Goal: Task Accomplishment & Management: Manage account settings

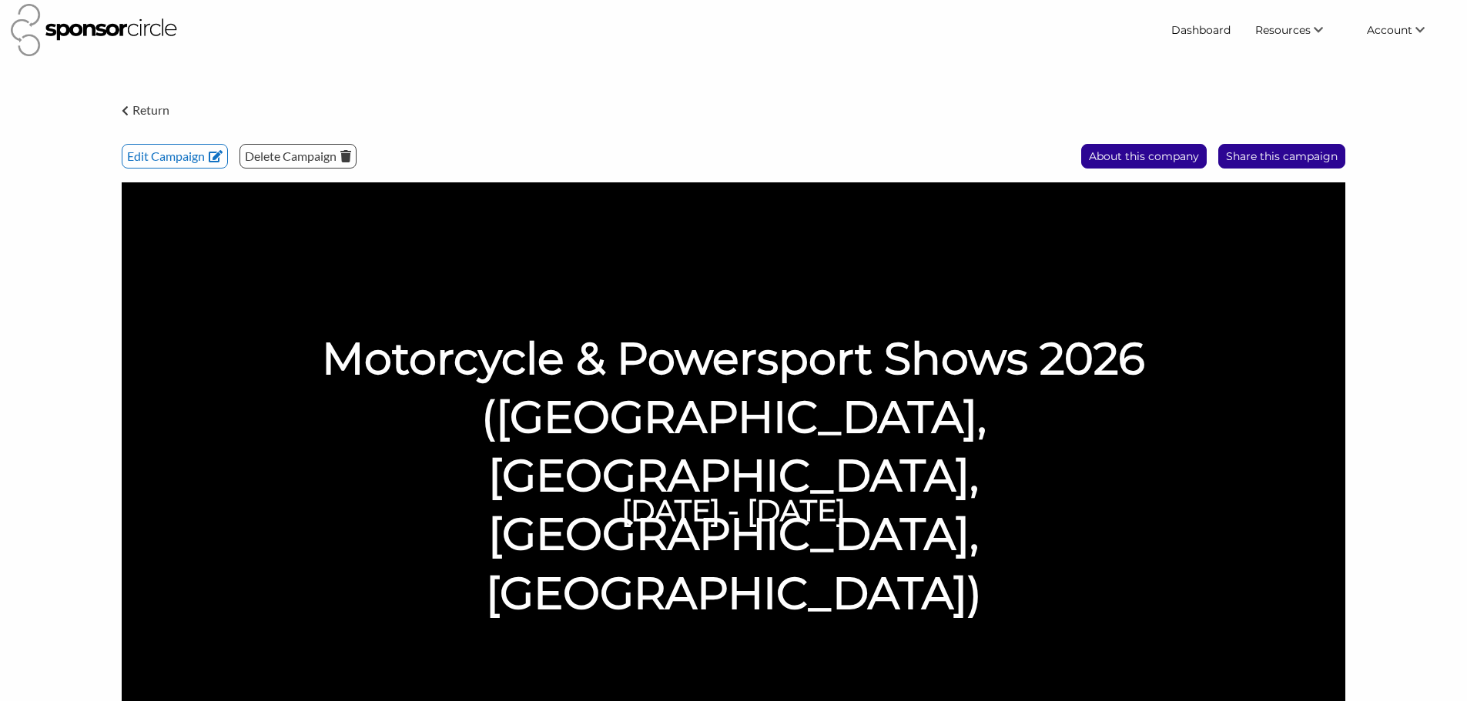
scroll to position [5, 0]
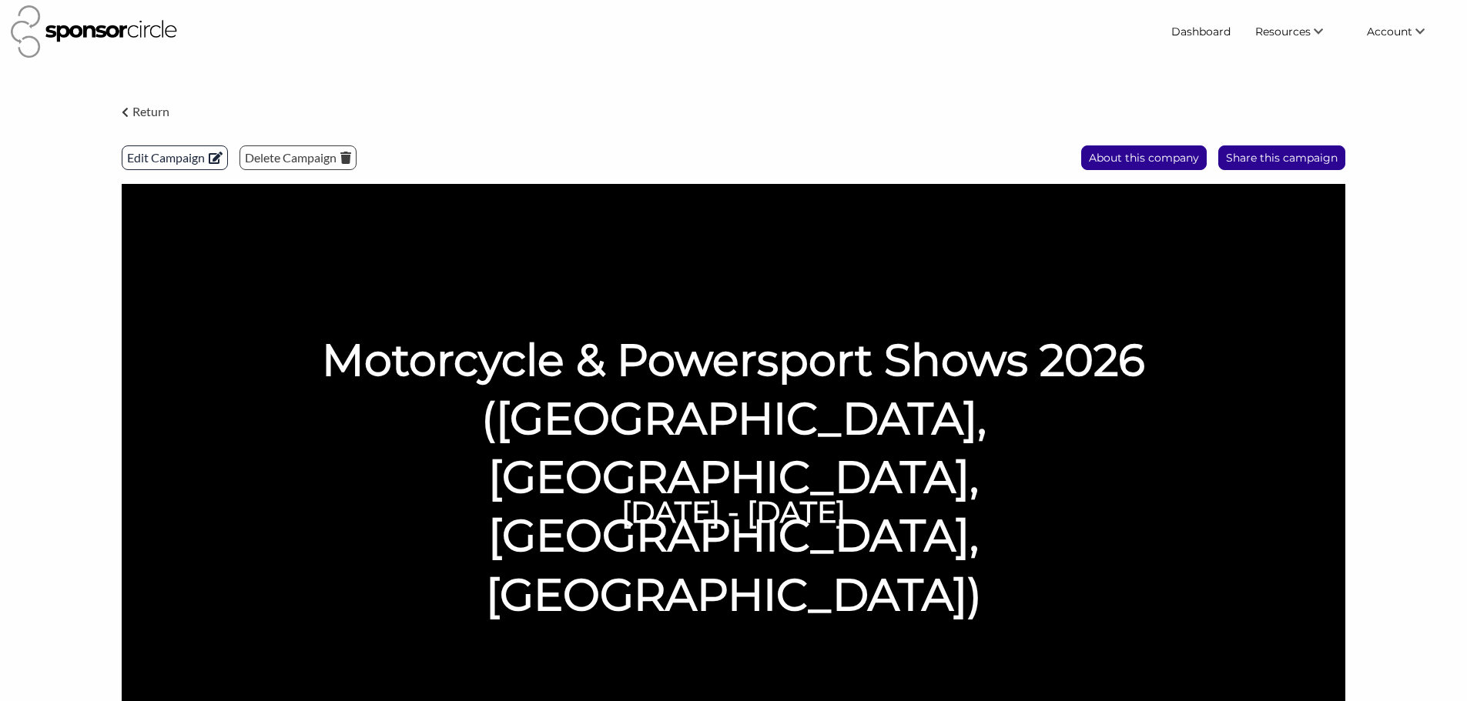
click at [168, 156] on p "Edit Campaign" at bounding box center [174, 157] width 105 height 23
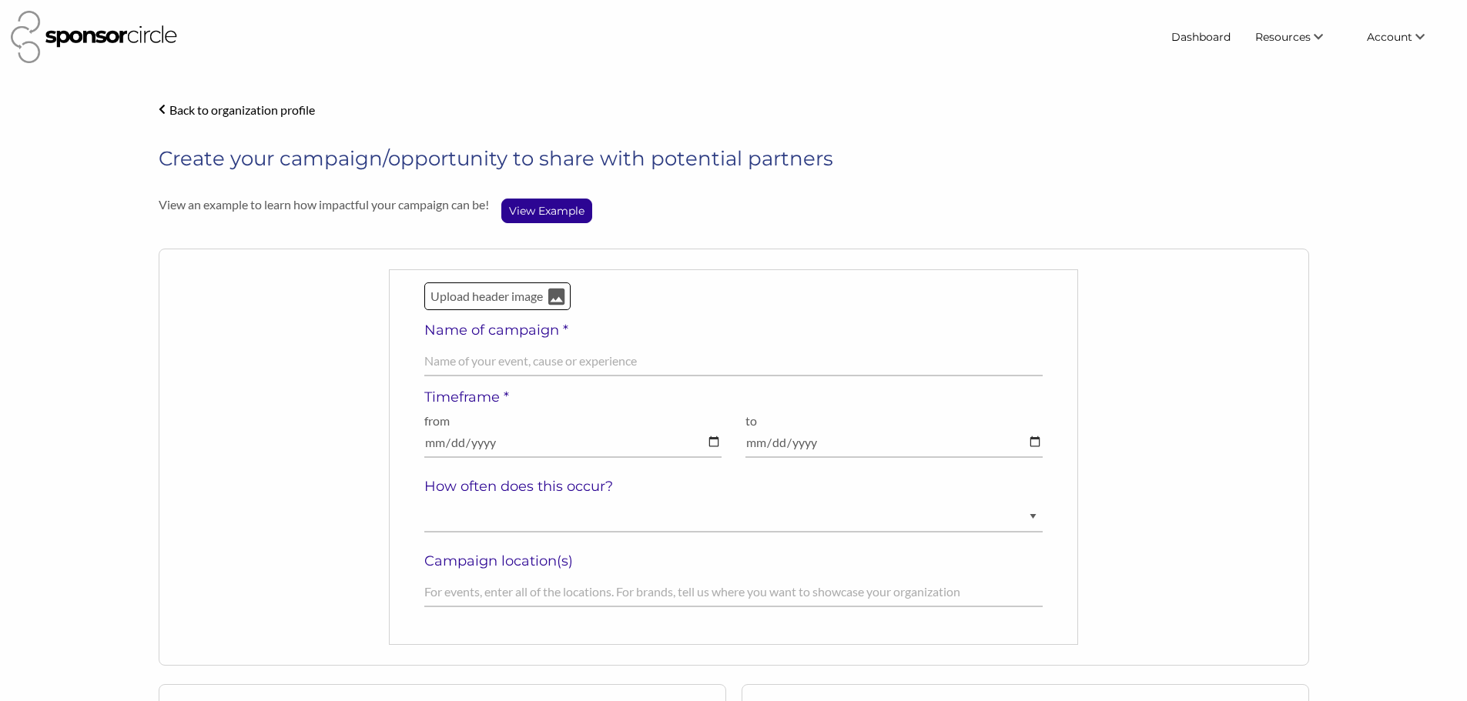
select select "[DEMOGRAPHIC_DATA]"
select select "Diverse"
select select "$150000+"
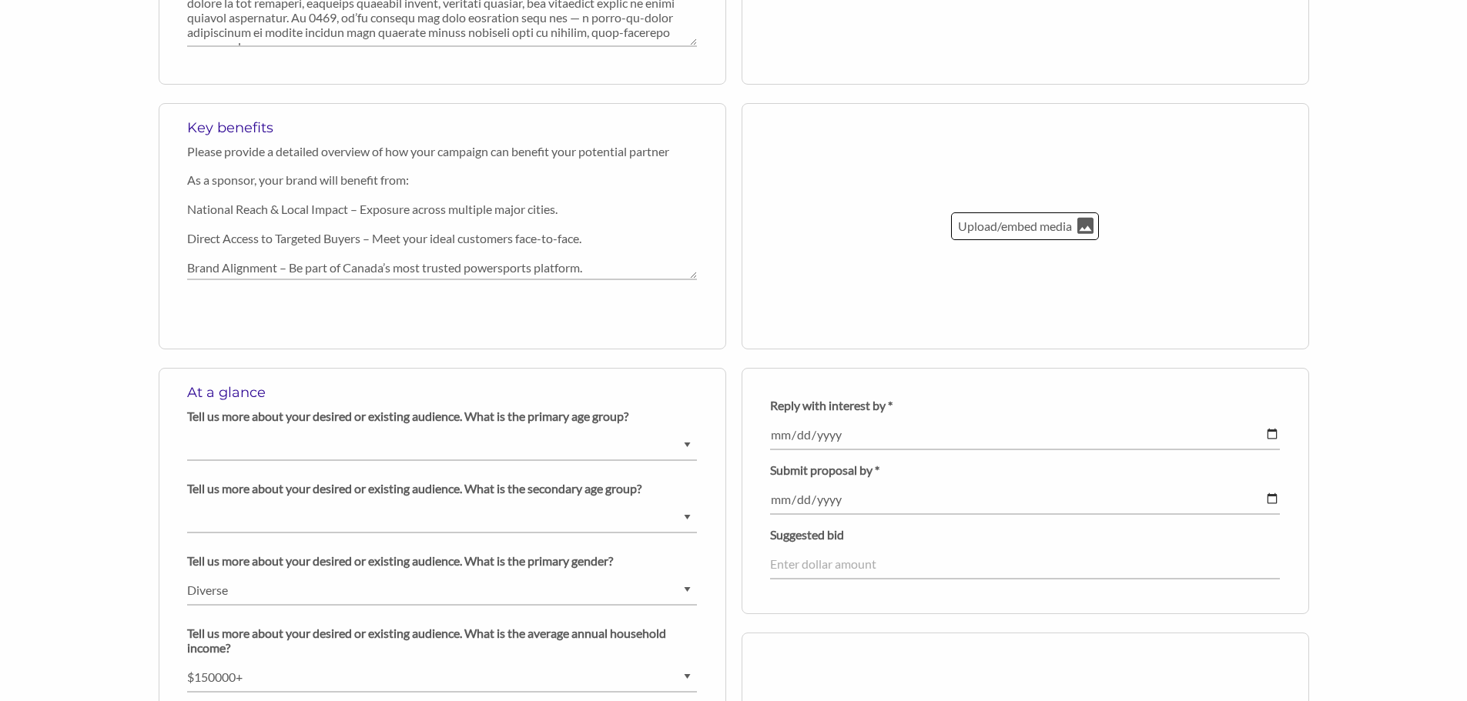
scroll to position [770, 0]
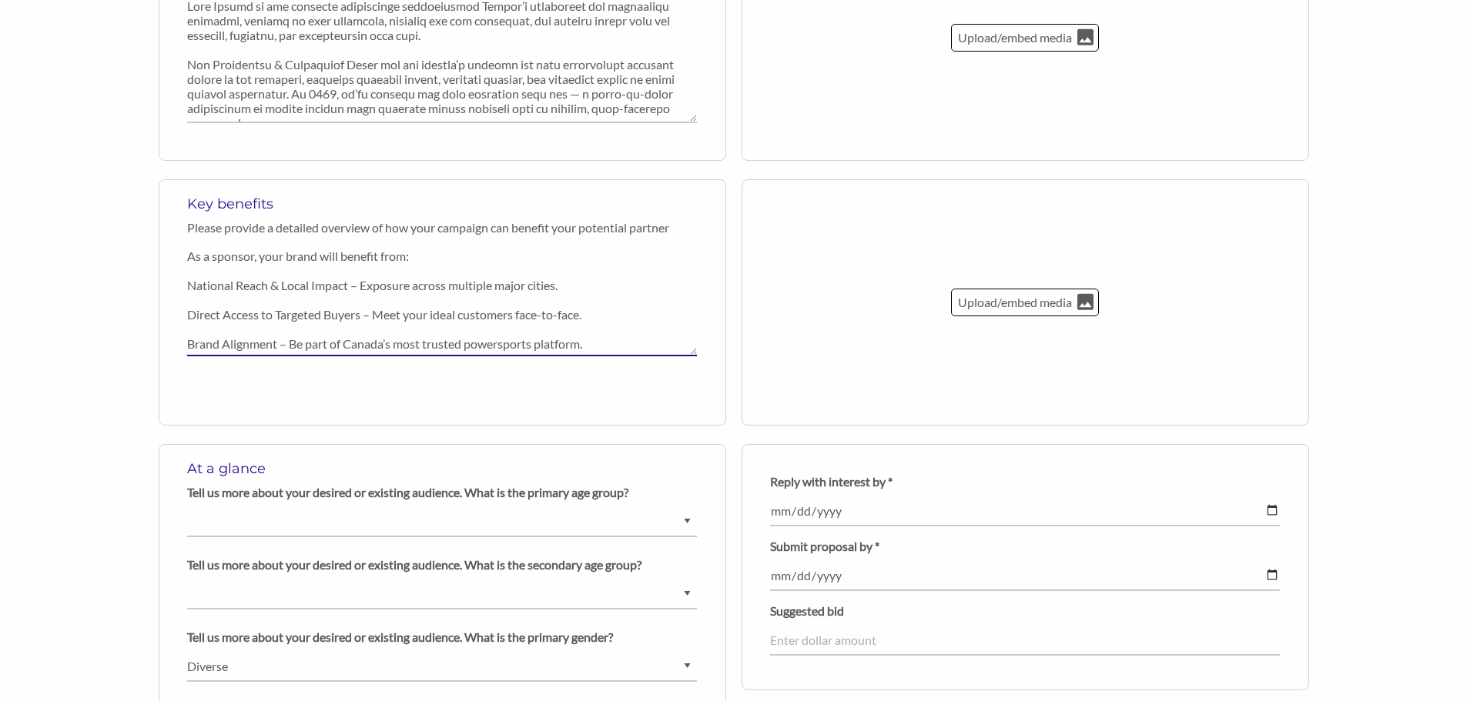
click at [354, 251] on textarea "As a sponsor, your brand will benefit from: National Reach & Local Impact – Exp…" at bounding box center [442, 300] width 510 height 114
type textarea "National Reach & Local Impact – Exposure across multiple major cities. Direct A…"
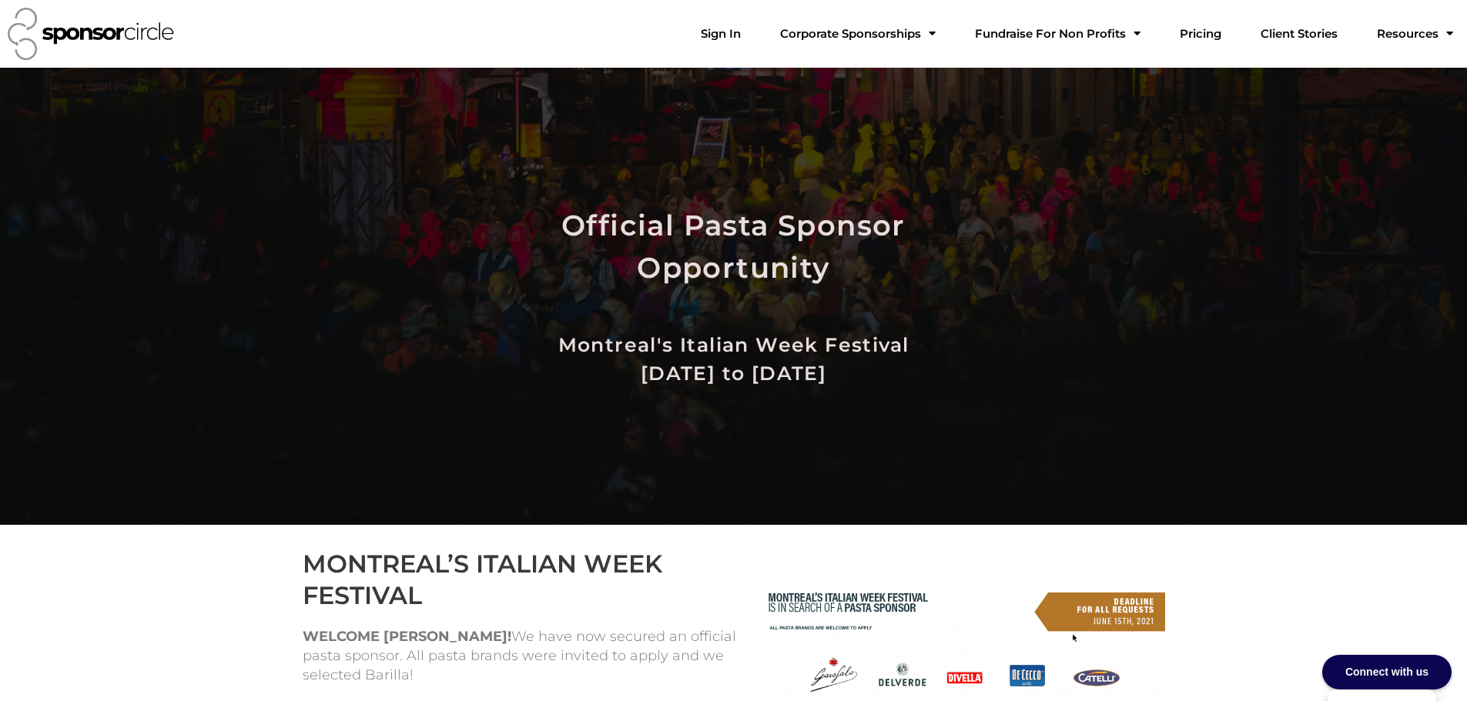
scroll to position [539, 0]
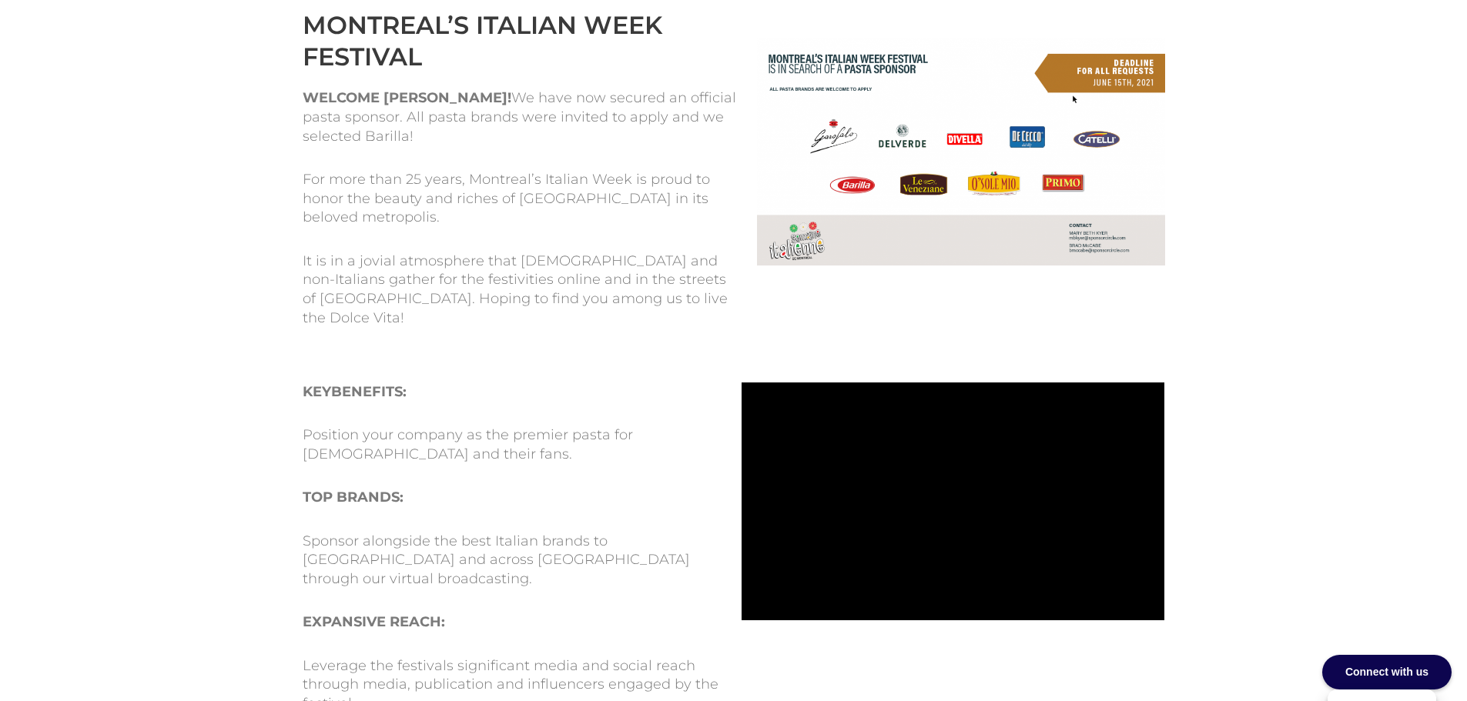
click at [1284, 188] on div "Official Pasta Sponsor Opportunity Montreal's Italian Week Festival [DATE] to […" at bounding box center [733, 455] width 1467 height 1852
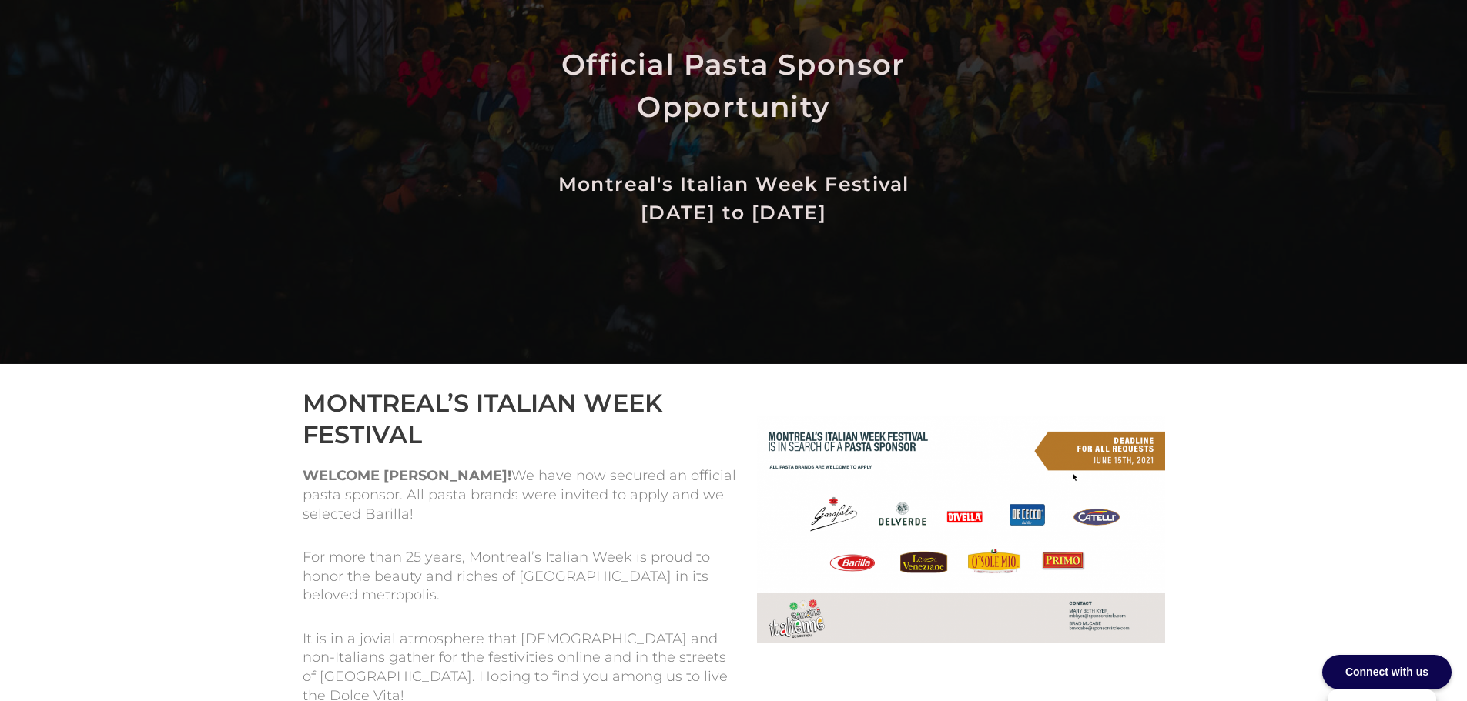
scroll to position [154, 0]
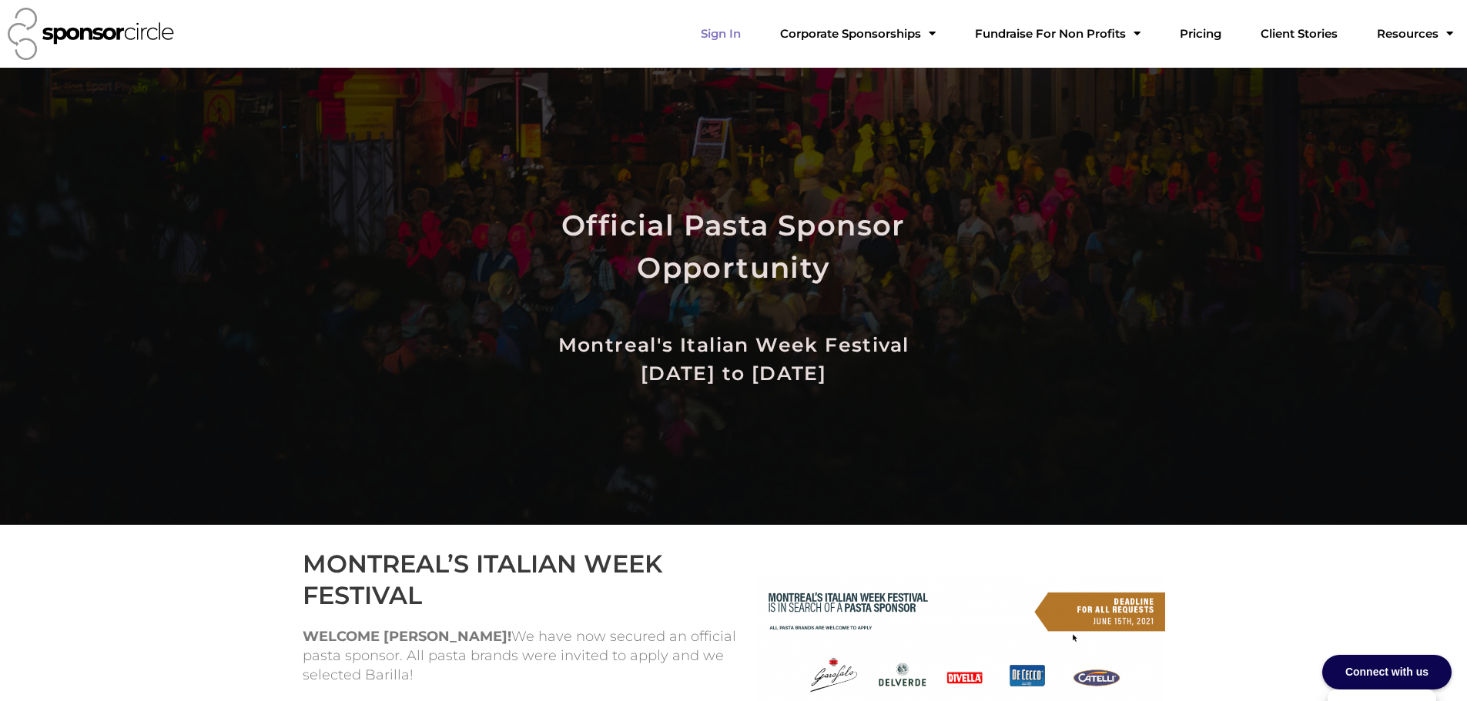
click at [753, 34] on link "Sign In" at bounding box center [720, 33] width 65 height 31
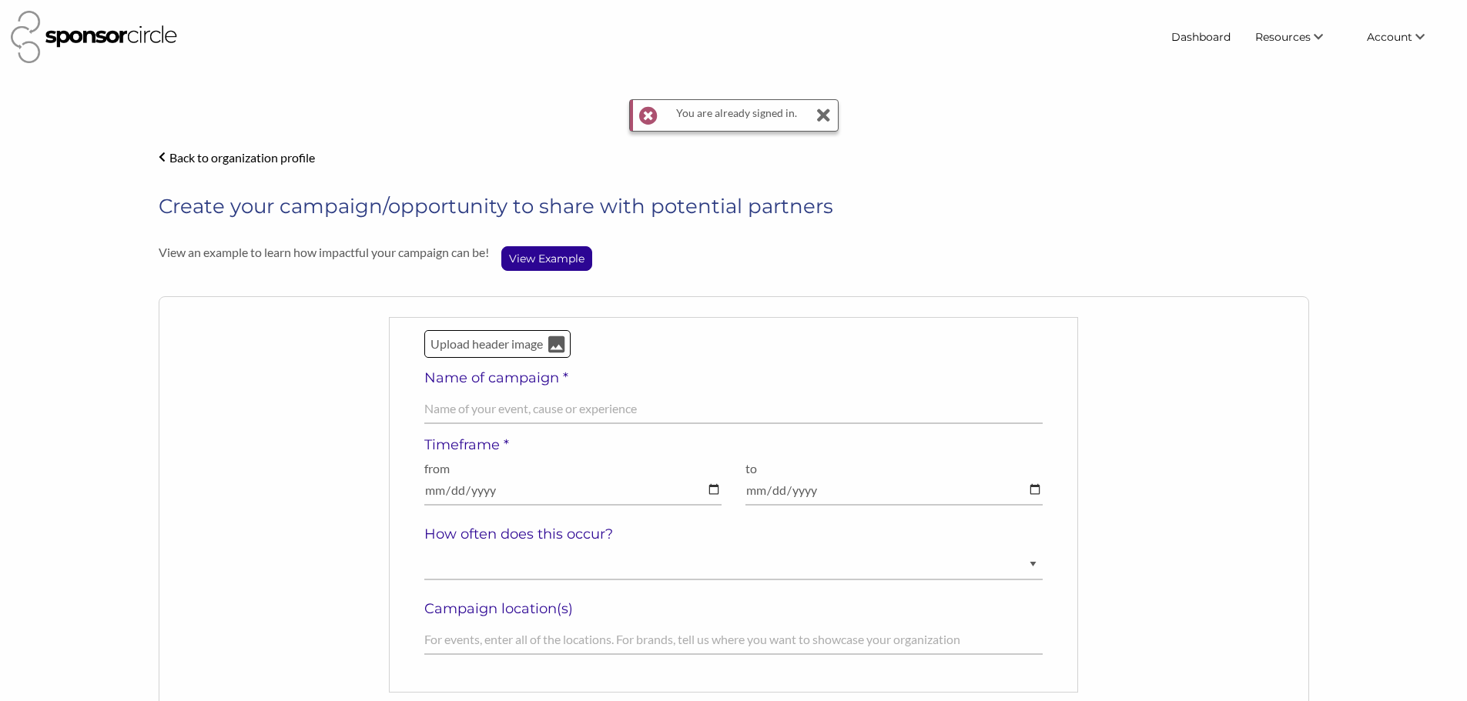
select select "[DEMOGRAPHIC_DATA]"
select select "Diverse"
select select "$150000+"
click at [829, 114] on icon at bounding box center [823, 115] width 15 height 31
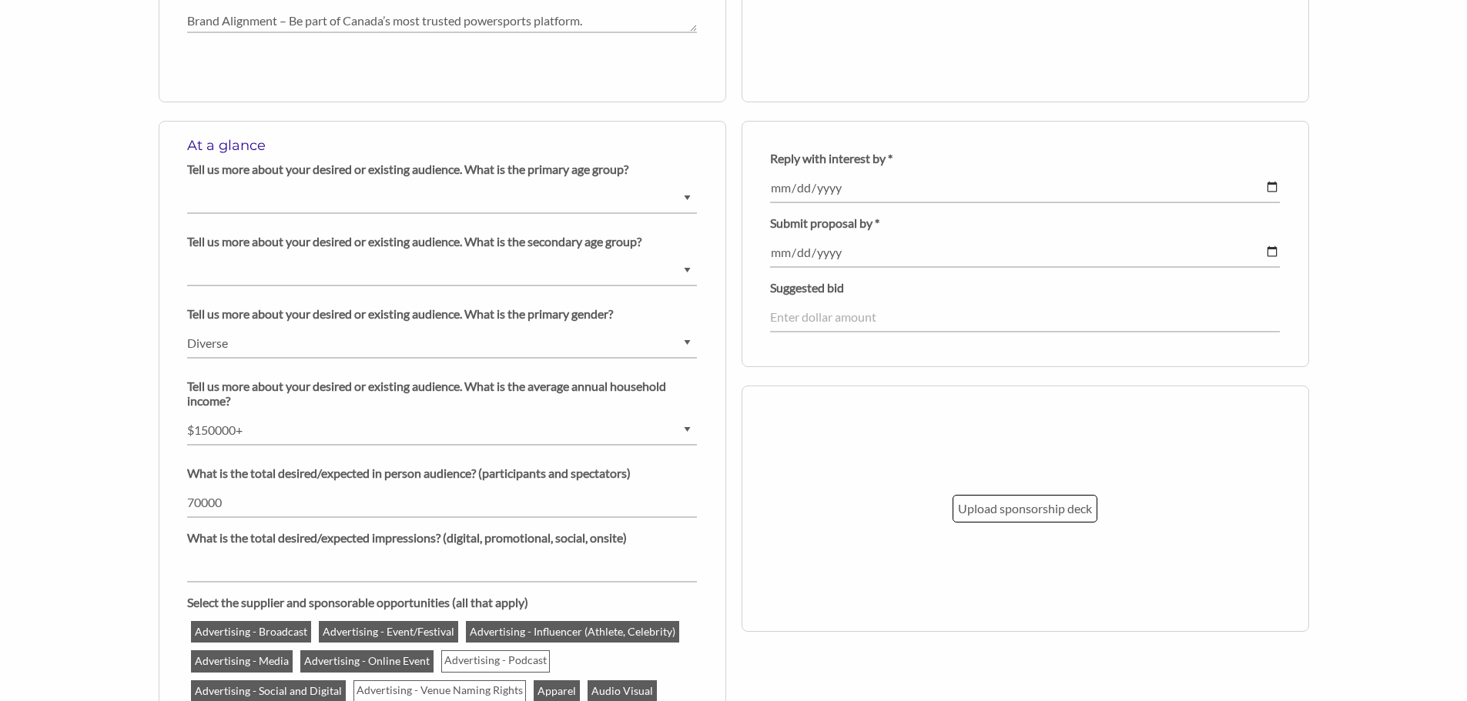
scroll to position [1078, 0]
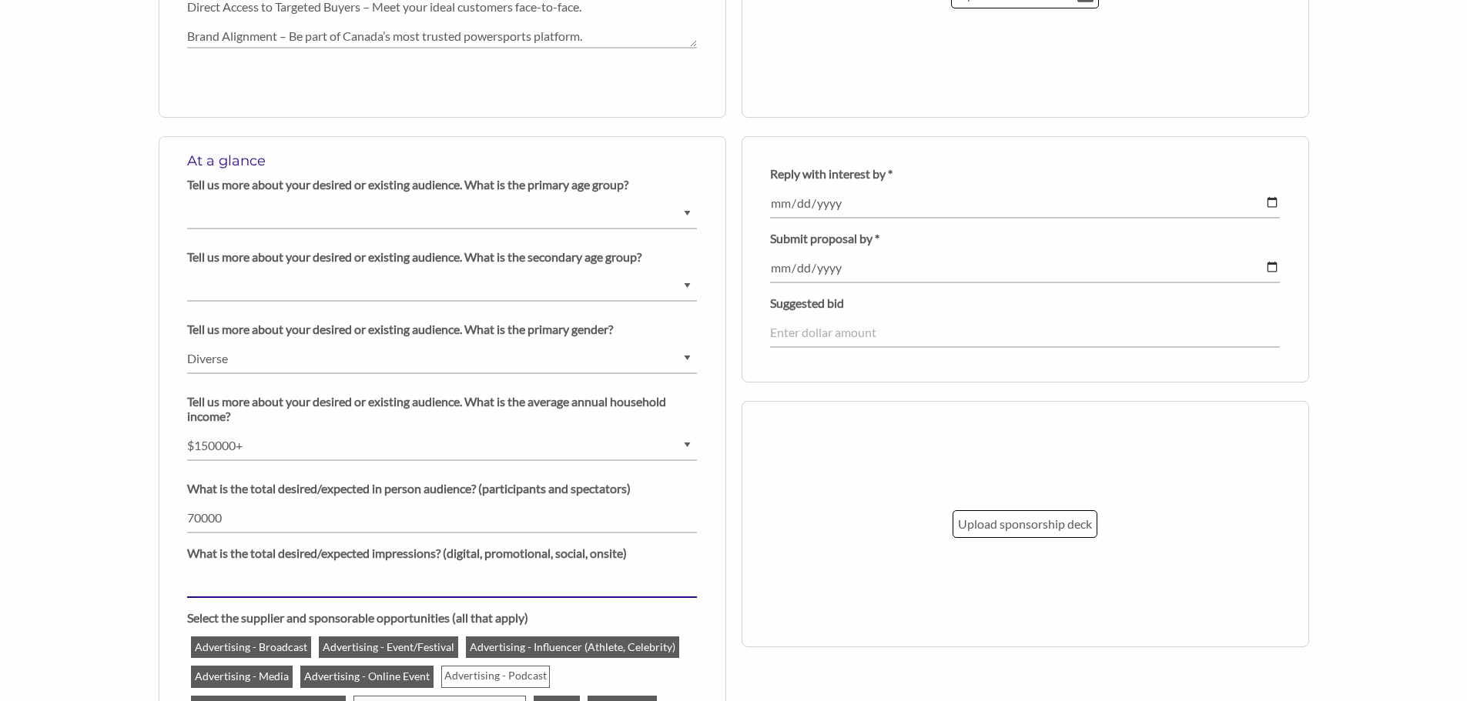
click at [486, 582] on input "number" at bounding box center [442, 583] width 510 height 30
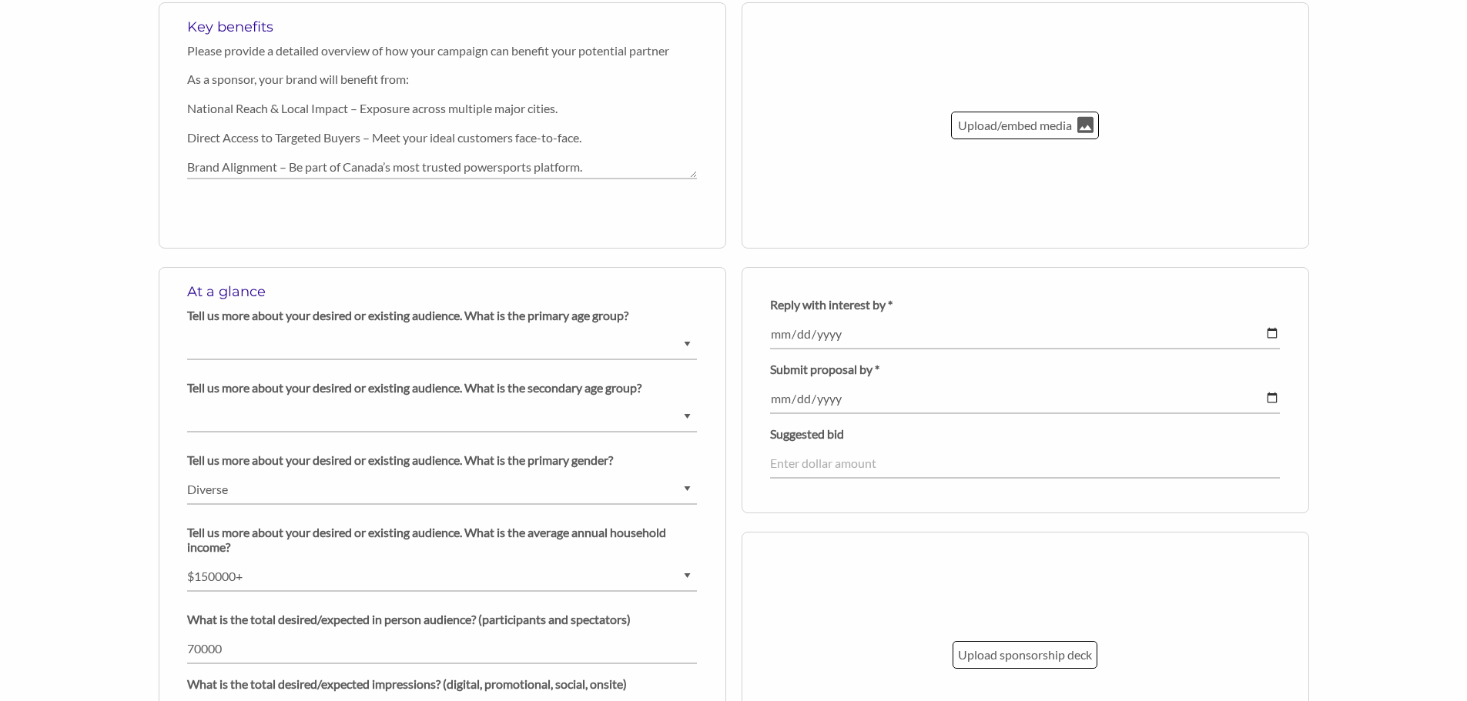
scroll to position [770, 0]
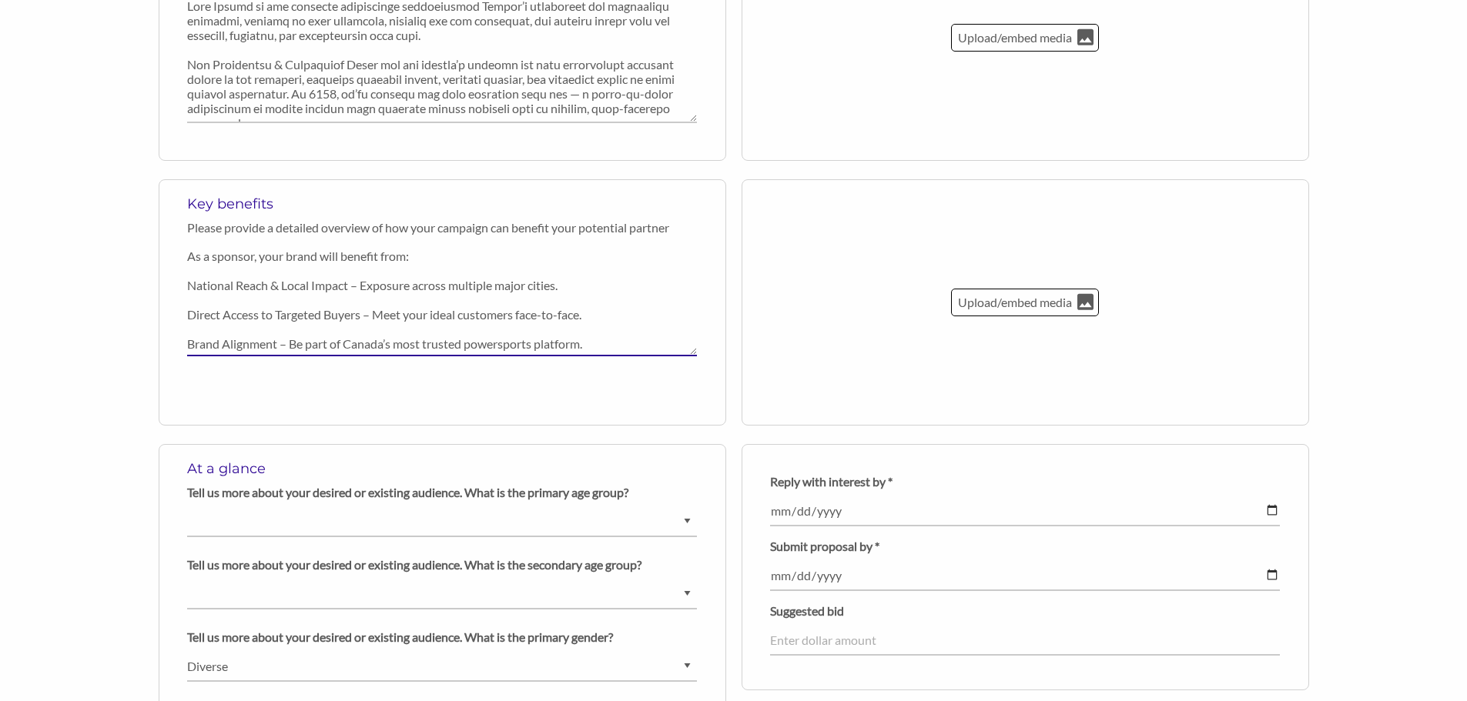
click at [189, 286] on textarea "As a sponsor, your brand will benefit from: National Reach & Local Impact – Exp…" at bounding box center [442, 300] width 510 height 114
drag, startPoint x: 436, startPoint y: 261, endPoint x: 162, endPoint y: 256, distance: 273.3
click at [162, 256] on div "Key benefits Please provide a detailed overview of how your campaign can benefi…" at bounding box center [442, 302] width 567 height 246
drag, startPoint x: 211, startPoint y: 268, endPoint x: 218, endPoint y: 272, distance: 7.9
click at [218, 272] on textarea "As a sponsor, your brand will benefit from: National Reach & Local Impact – Exp…" at bounding box center [442, 300] width 510 height 114
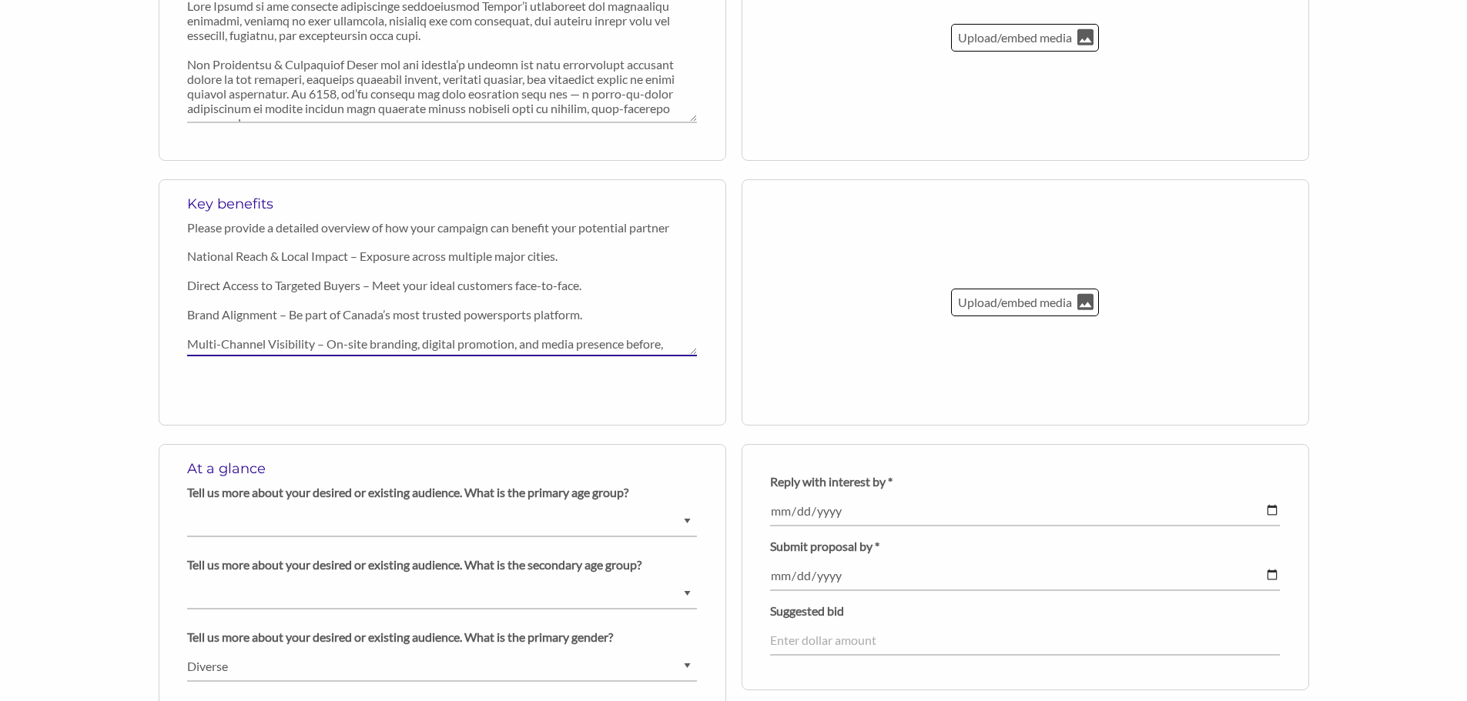
paste textarea "•"
drag, startPoint x: 204, startPoint y: 256, endPoint x: 196, endPoint y: 259, distance: 8.0
click at [202, 256] on textarea "As a sponsor, your brand will benefit from: National Reach & Local Impact – Exp…" at bounding box center [442, 300] width 510 height 114
drag, startPoint x: 196, startPoint y: 259, endPoint x: 186, endPoint y: 259, distance: 10.8
click at [186, 259] on div "Key benefits Please provide a detailed overview of how your campaign can benefi…" at bounding box center [442, 302] width 567 height 246
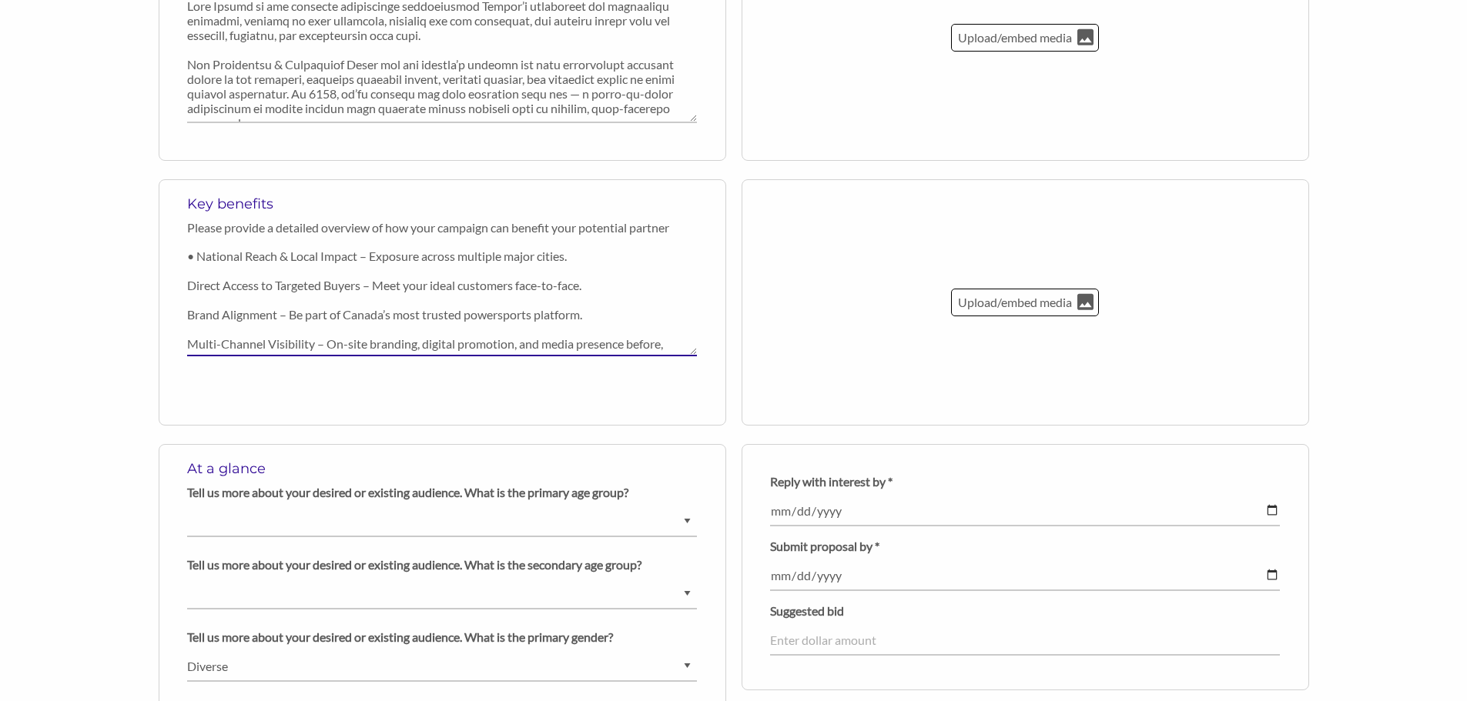
click at [189, 285] on textarea "As a sponsor, your brand will benefit from: National Reach & Local Impact – Exp…" at bounding box center [442, 300] width 510 height 114
paste textarea "•"
click at [186, 310] on div "Key benefits Please provide a detailed overview of how your campaign can benefi…" at bounding box center [442, 302] width 567 height 246
click at [190, 315] on textarea "As a sponsor, your brand will benefit from: National Reach & Local Impact – Exp…" at bounding box center [442, 300] width 510 height 114
paste textarea "•"
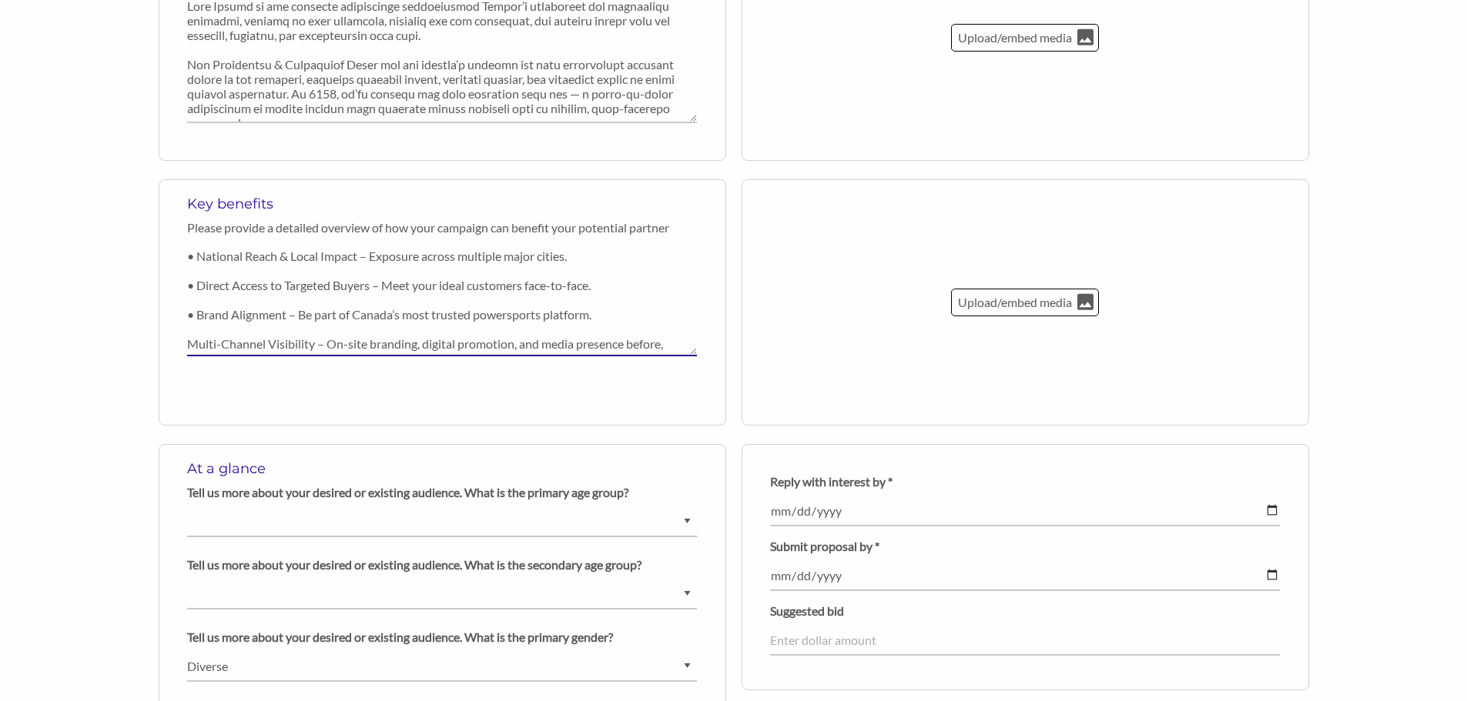
click at [188, 338] on textarea "As a sponsor, your brand will benefit from: National Reach & Local Impact – Exp…" at bounding box center [442, 300] width 510 height 114
paste textarea "•"
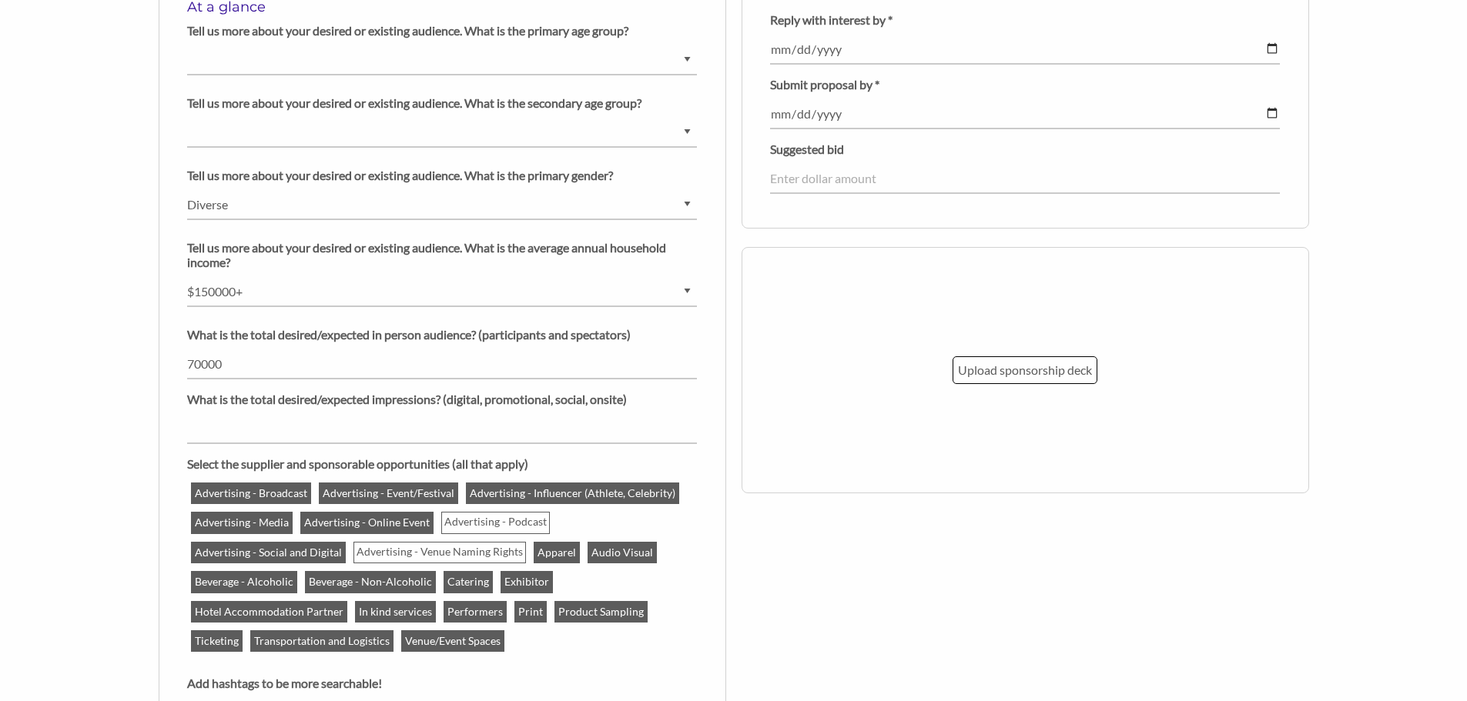
scroll to position [1581, 0]
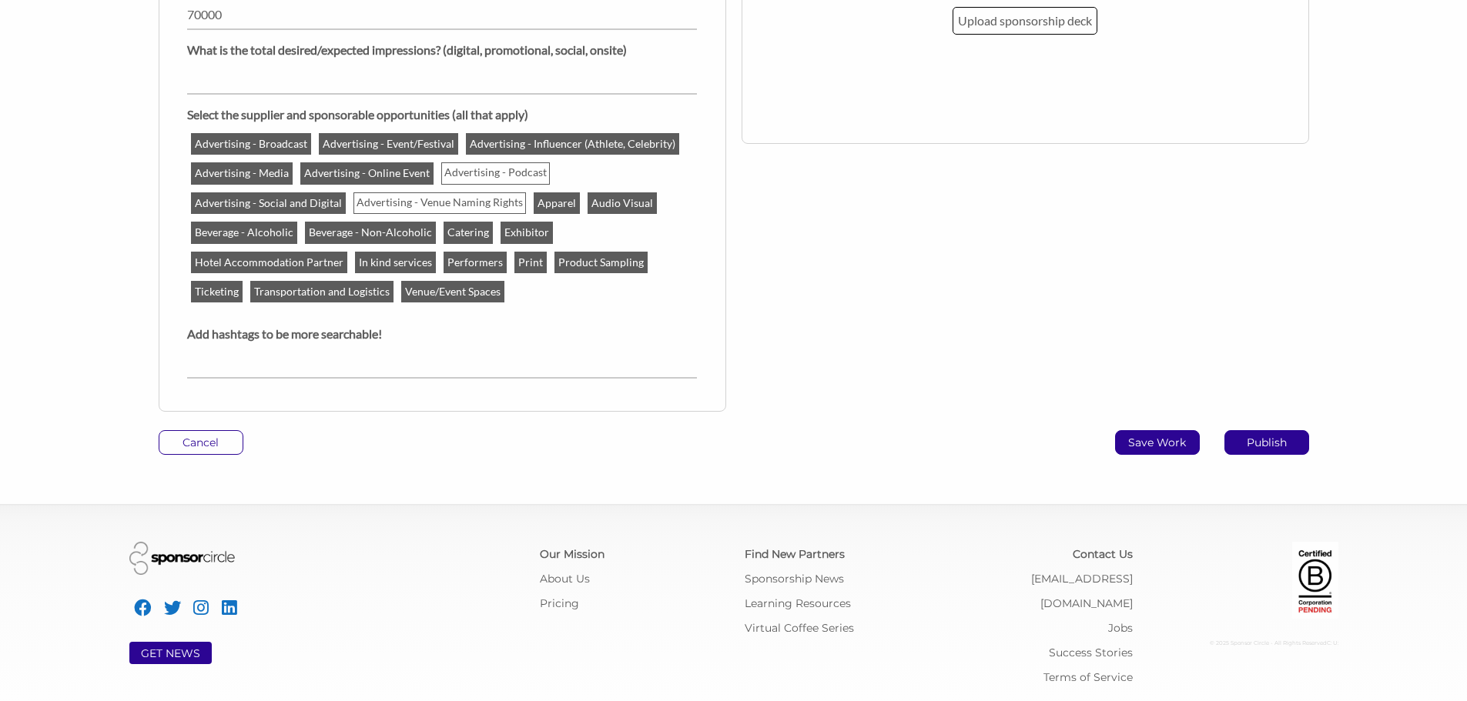
type textarea "• National Reach & Local Impact – Exposure across multiple major cities. • Dire…"
click at [1185, 446] on p "Save Work" at bounding box center [1157, 442] width 83 height 23
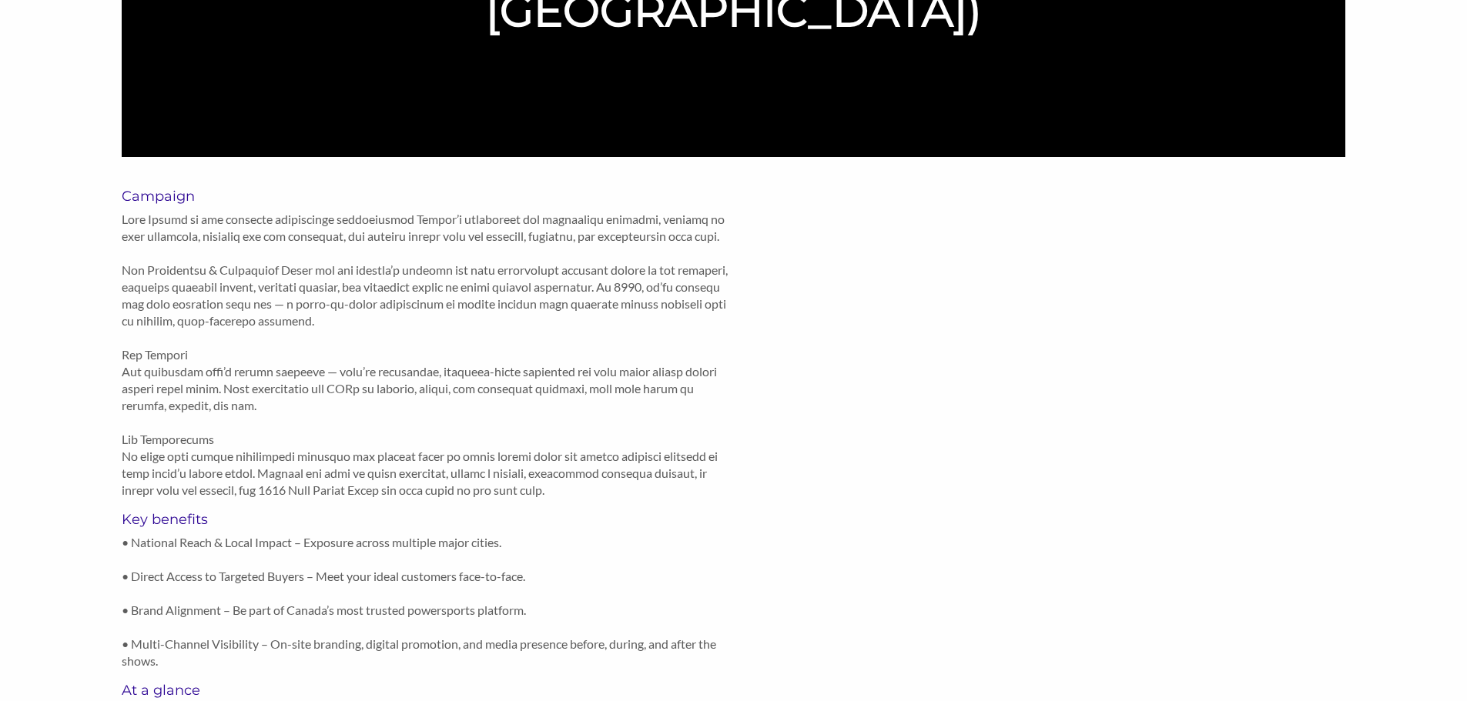
scroll to position [847, 0]
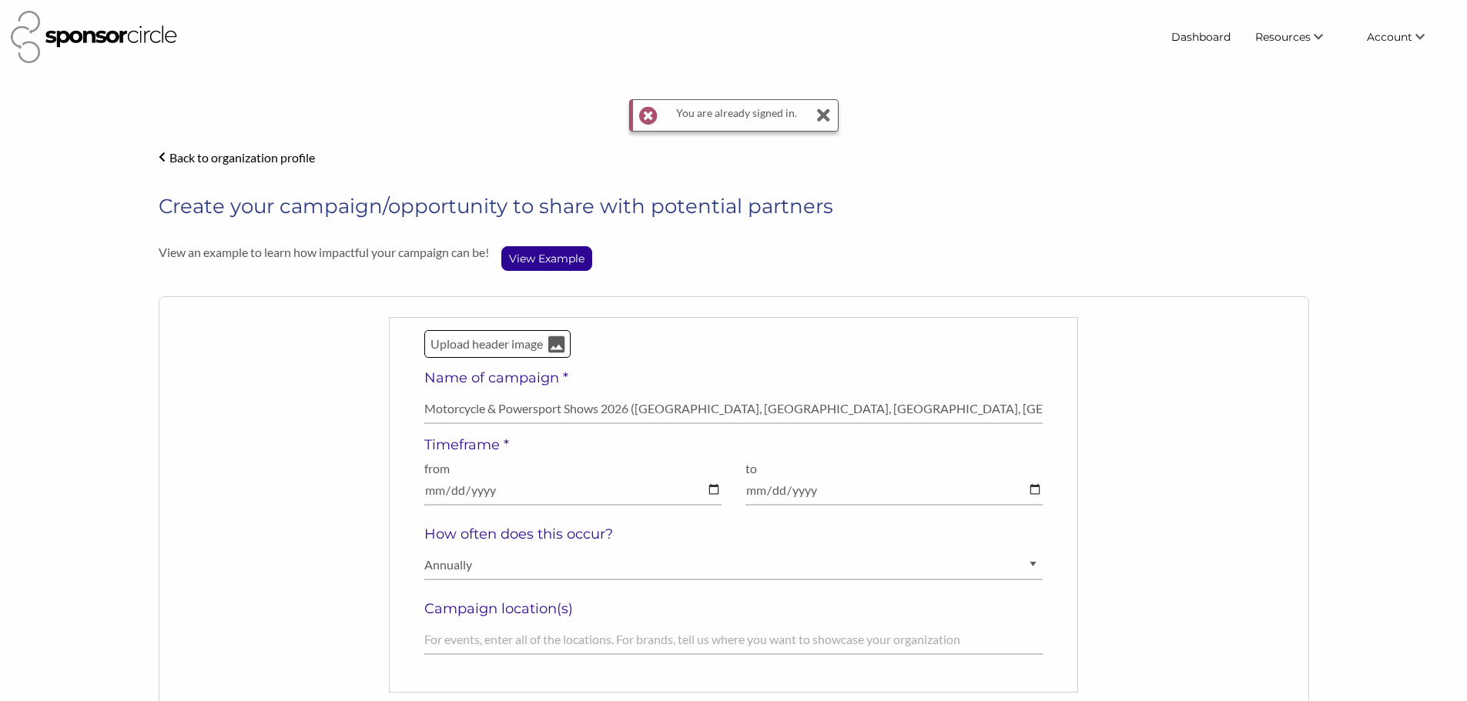
select select "[DEMOGRAPHIC_DATA]"
select select "Diverse"
select select "$150000+"
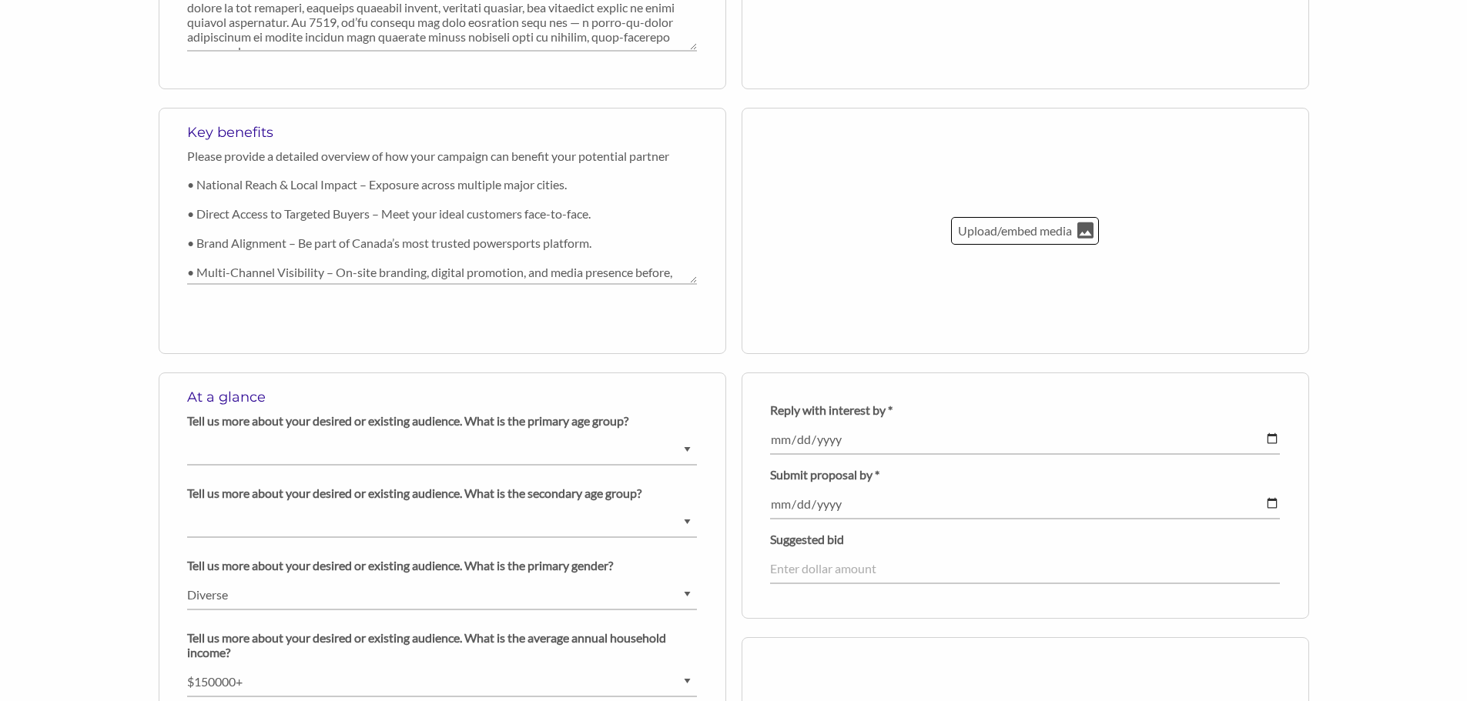
scroll to position [888, 0]
drag, startPoint x: 360, startPoint y: 185, endPoint x: 197, endPoint y: 188, distance: 163.2
click at [197, 188] on textarea "• National Reach & Local Impact – Exposure across multiple major cities. • Dire…" at bounding box center [442, 229] width 510 height 114
click at [312, 191] on textarea "• National Reach & Local Impact – Exposure across multiple major cities. • Dire…" at bounding box center [442, 229] width 510 height 114
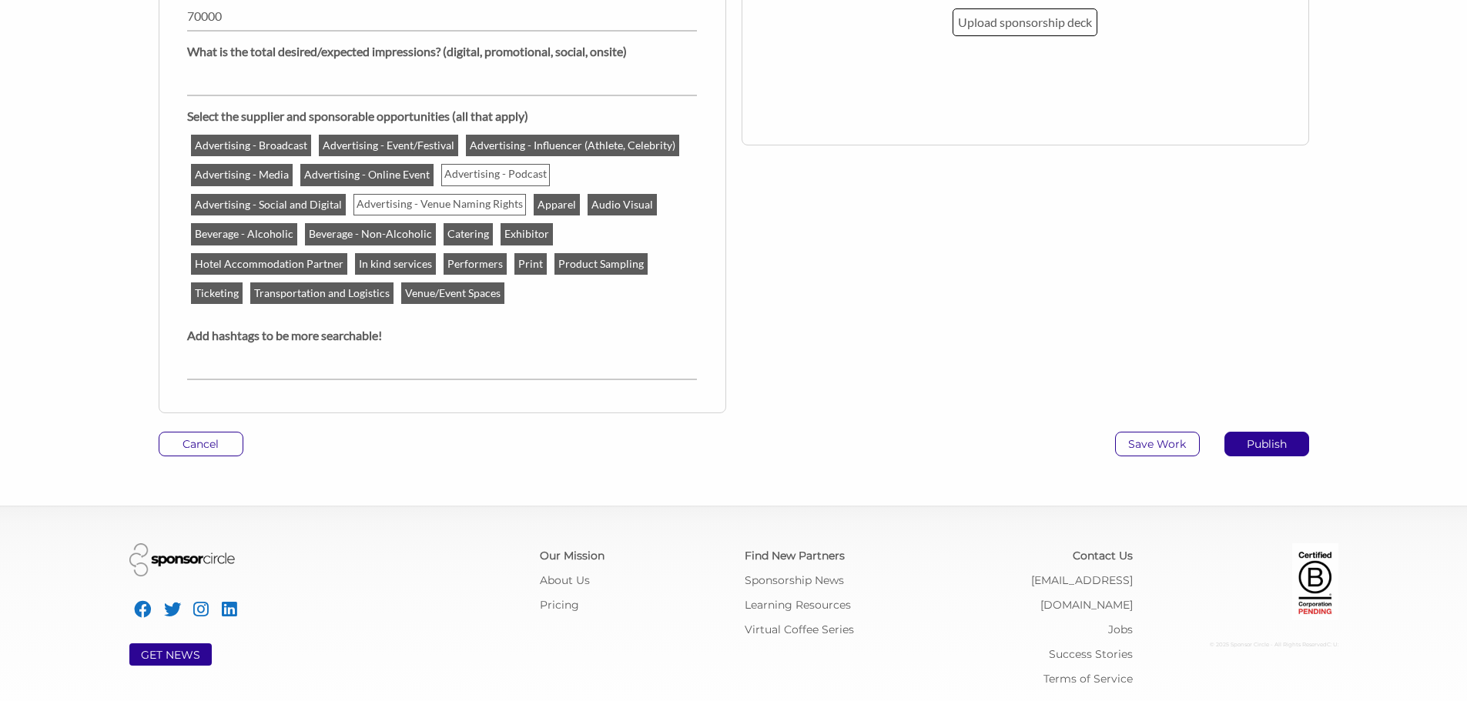
scroll to position [1629, 0]
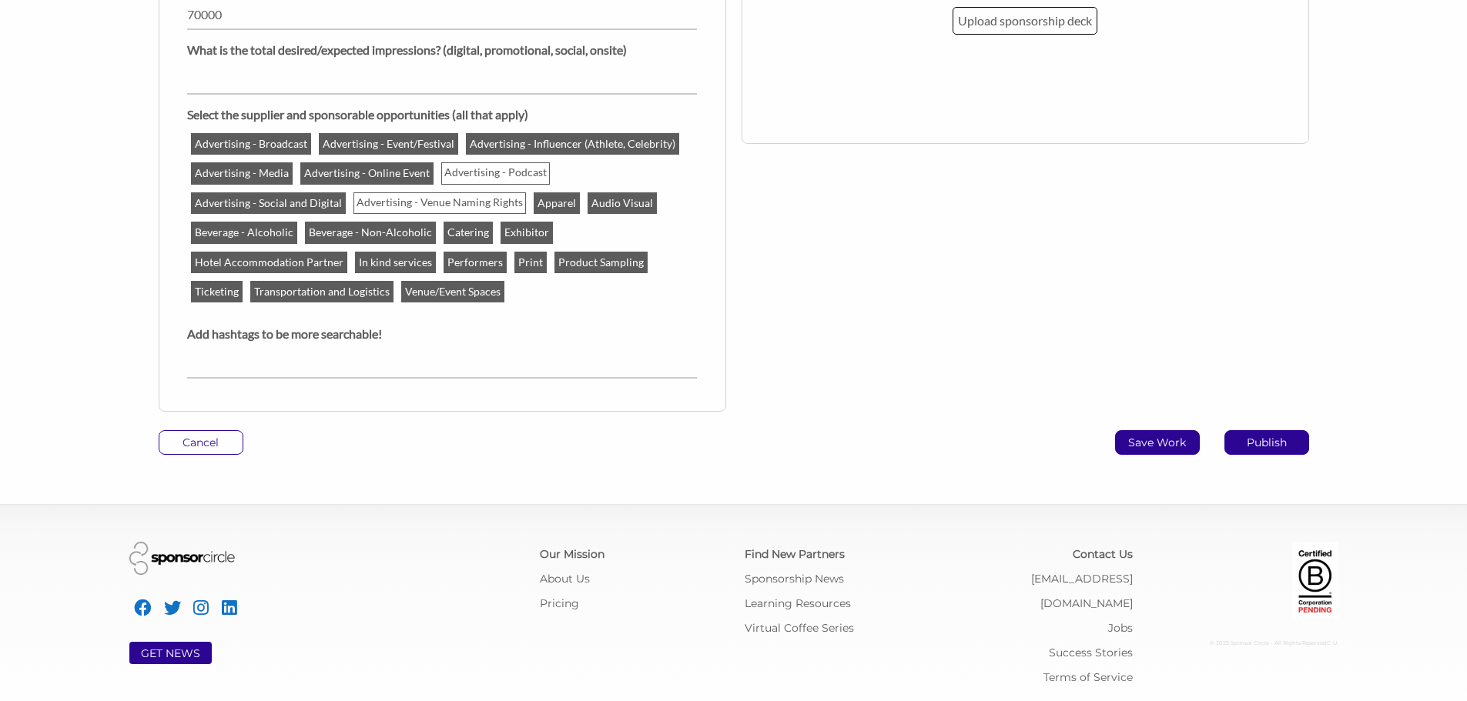
click at [1153, 443] on p "Save Work" at bounding box center [1157, 442] width 83 height 23
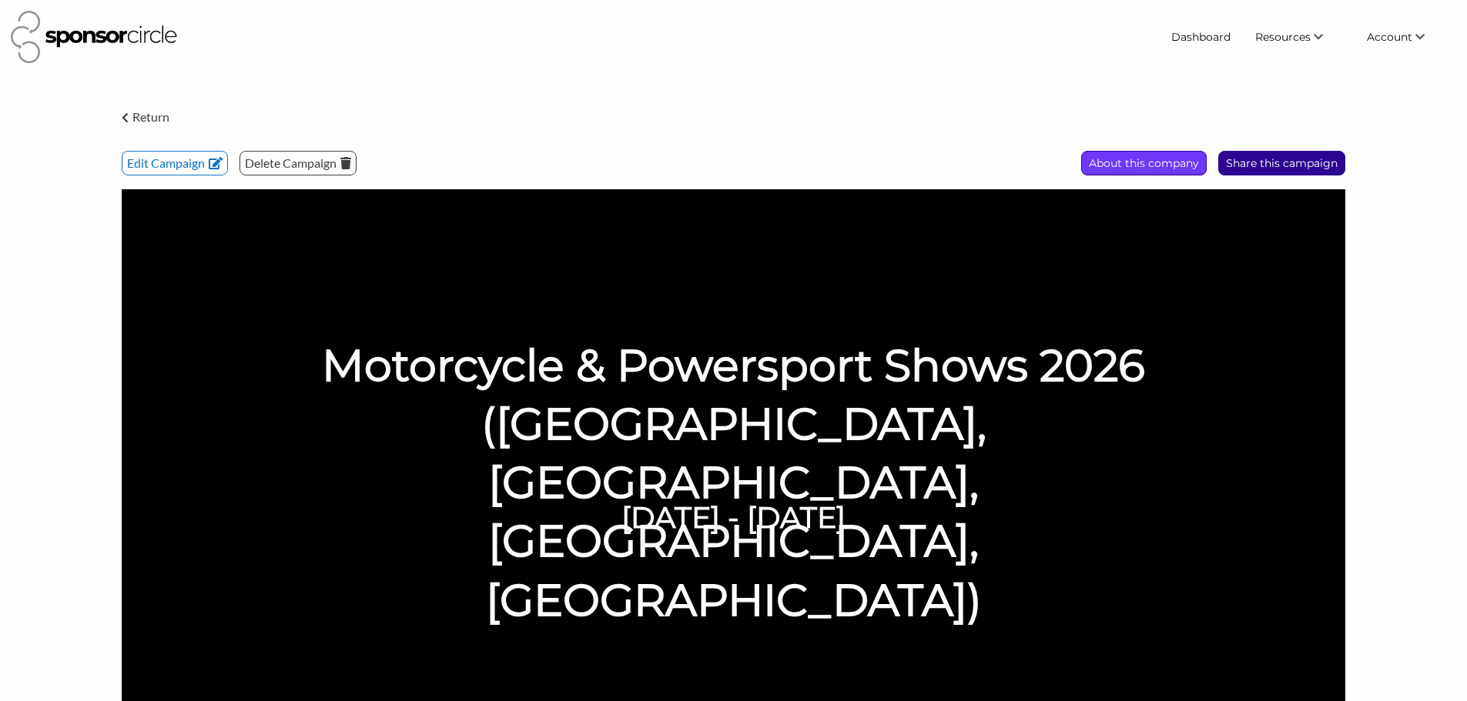
click at [1219, 169] on p "About this company" at bounding box center [1281, 163] width 125 height 23
click at [545, 184] on div "Return Edit Campaign Delete Campaign Share this campaign About this company Mot…" at bounding box center [733, 434] width 1246 height 671
